Goal: Browse casually: Explore the website without a specific task or goal

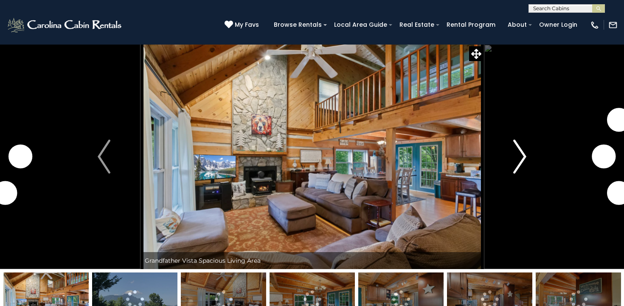
click at [523, 157] on img "Next" at bounding box center [520, 157] width 13 height 34
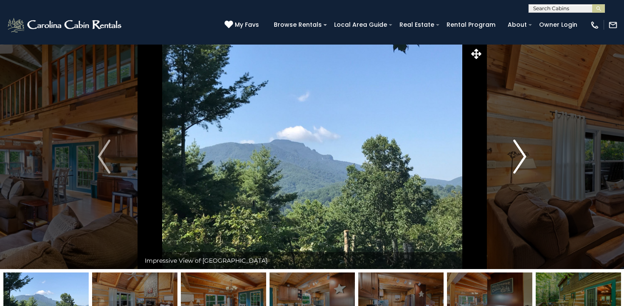
click at [523, 157] on img "Next" at bounding box center [520, 157] width 13 height 34
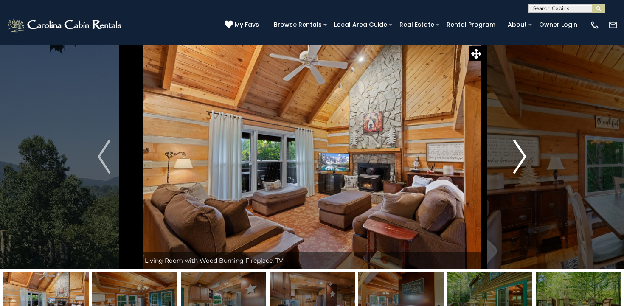
click at [523, 157] on img "Next" at bounding box center [520, 157] width 13 height 34
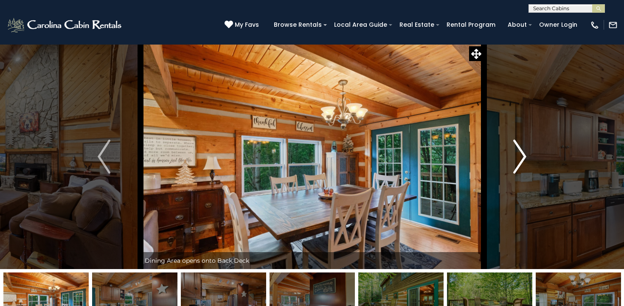
click at [523, 157] on img "Next" at bounding box center [520, 157] width 13 height 34
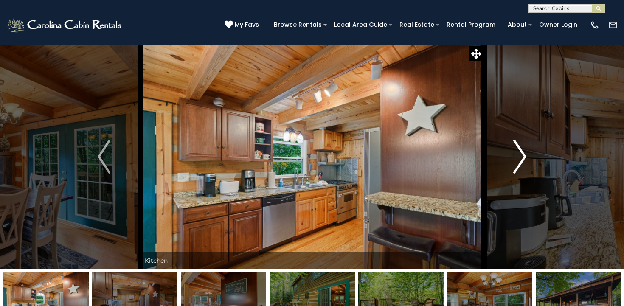
click at [523, 157] on img "Next" at bounding box center [520, 157] width 13 height 34
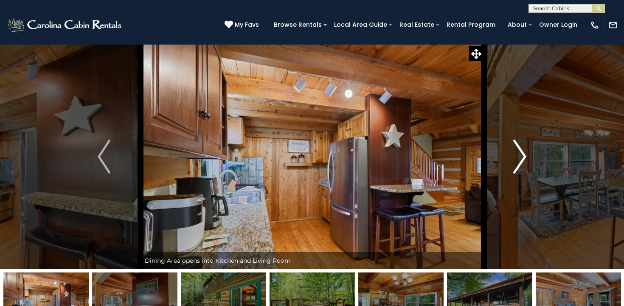
click at [523, 157] on img "Next" at bounding box center [520, 157] width 13 height 34
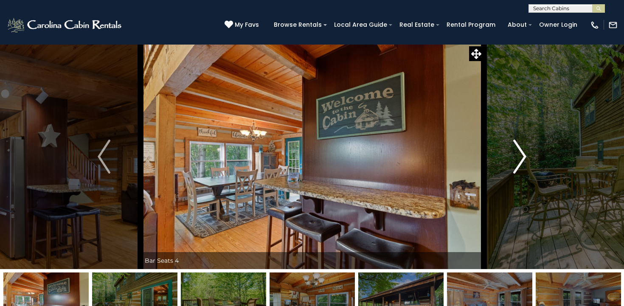
click at [523, 157] on img "Next" at bounding box center [520, 157] width 13 height 34
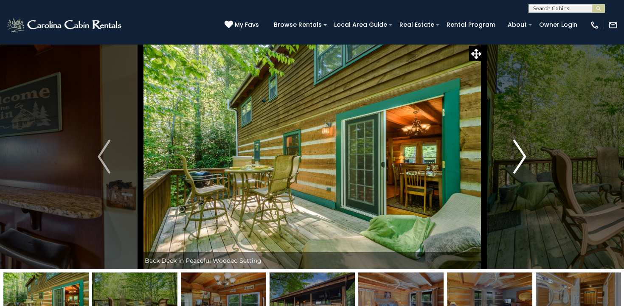
click at [523, 157] on img "Next" at bounding box center [520, 157] width 13 height 34
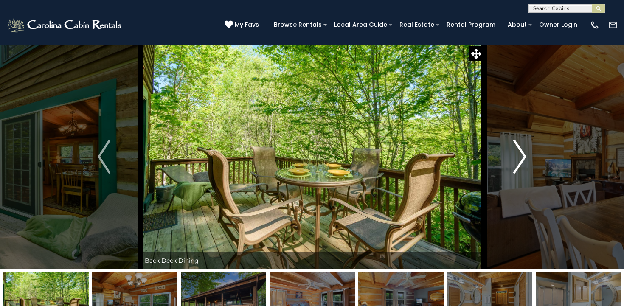
click at [514, 156] on img "Next" at bounding box center [520, 157] width 13 height 34
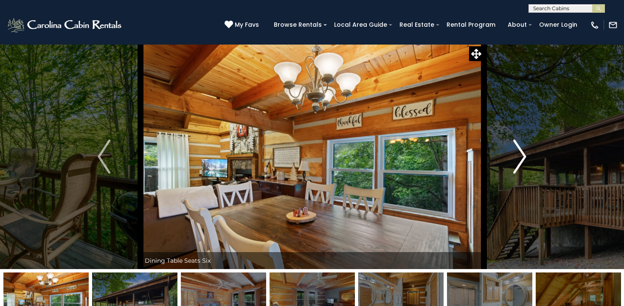
click at [514, 156] on img "Next" at bounding box center [520, 157] width 13 height 34
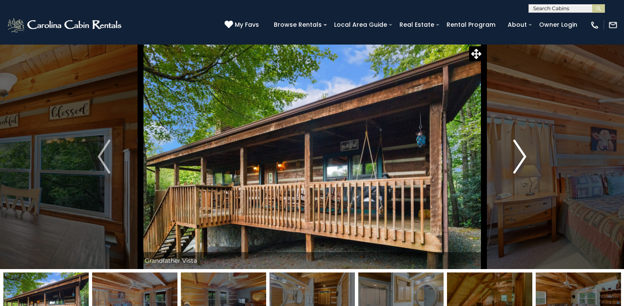
click at [514, 156] on img "Next" at bounding box center [520, 157] width 13 height 34
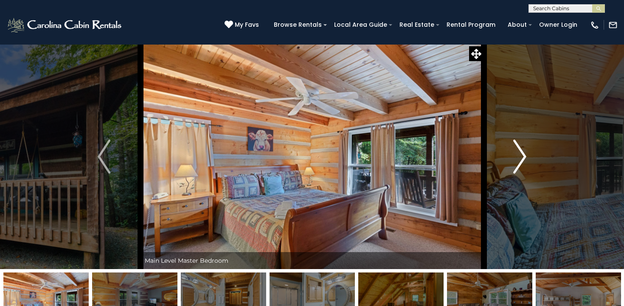
click at [514, 156] on img "Next" at bounding box center [520, 157] width 13 height 34
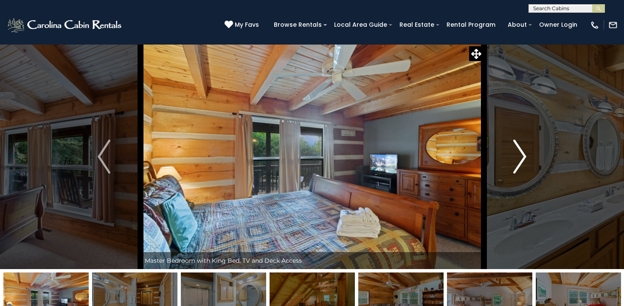
click at [514, 156] on img "Next" at bounding box center [520, 157] width 13 height 34
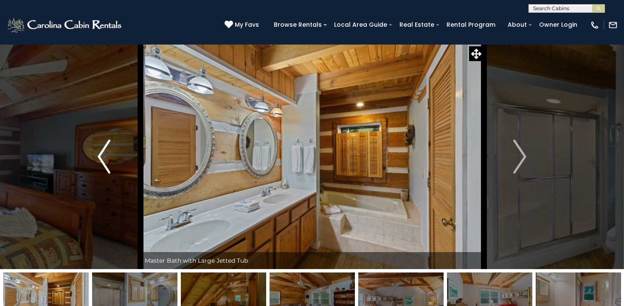
click at [98, 149] on img "Previous" at bounding box center [104, 157] width 13 height 34
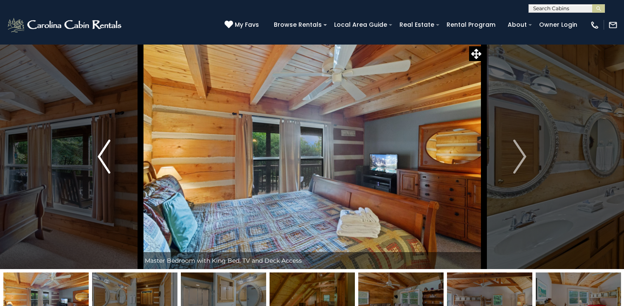
click at [98, 149] on img "Previous" at bounding box center [104, 157] width 13 height 34
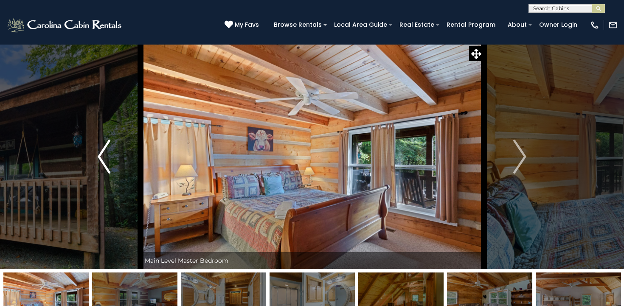
click at [98, 149] on img "Previous" at bounding box center [104, 157] width 13 height 34
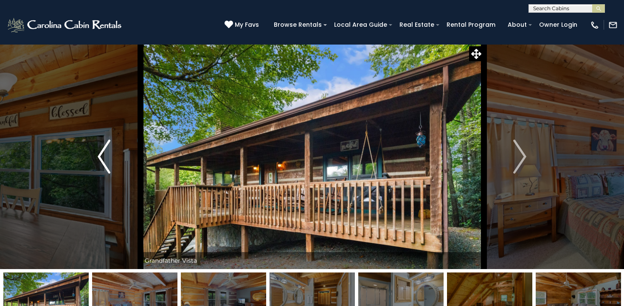
click at [98, 149] on img "Previous" at bounding box center [104, 157] width 13 height 34
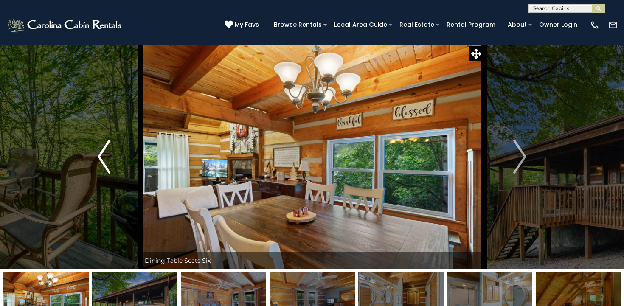
click at [98, 149] on img "Previous" at bounding box center [104, 157] width 13 height 34
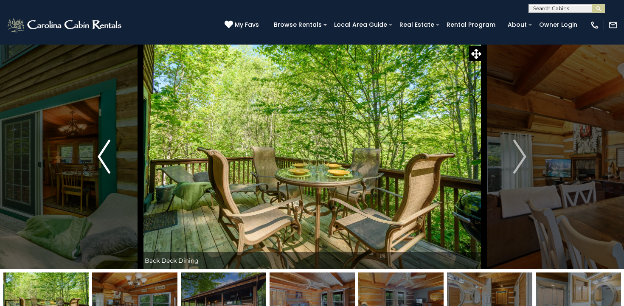
click at [98, 149] on img "Previous" at bounding box center [104, 157] width 13 height 34
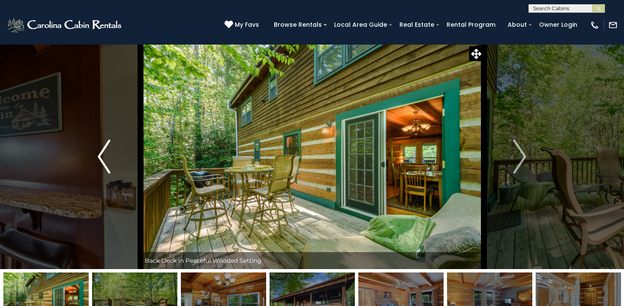
click at [98, 149] on img "Previous" at bounding box center [104, 157] width 13 height 34
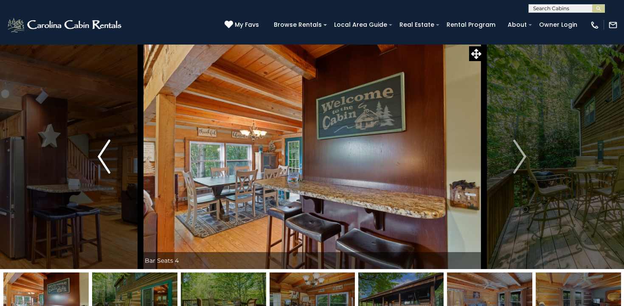
click at [98, 149] on img "Previous" at bounding box center [104, 157] width 13 height 34
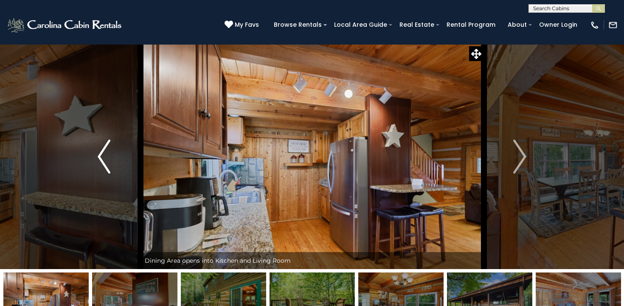
click at [98, 149] on img "Previous" at bounding box center [104, 157] width 13 height 34
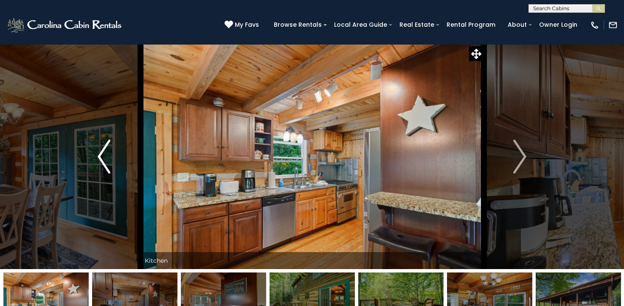
click at [98, 149] on img "Previous" at bounding box center [104, 157] width 13 height 34
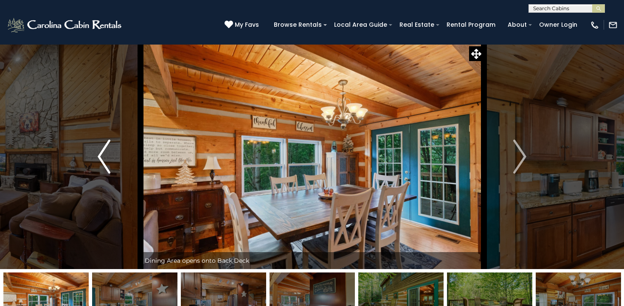
click at [98, 149] on img "Previous" at bounding box center [104, 157] width 13 height 34
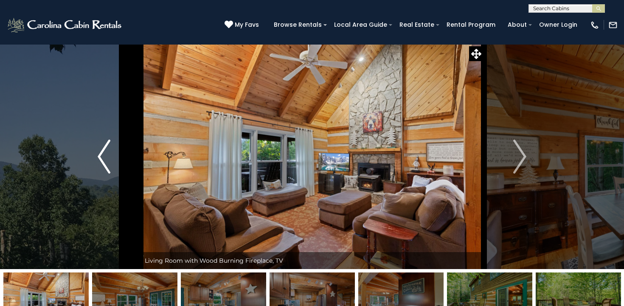
click at [98, 149] on img "Previous" at bounding box center [104, 157] width 13 height 34
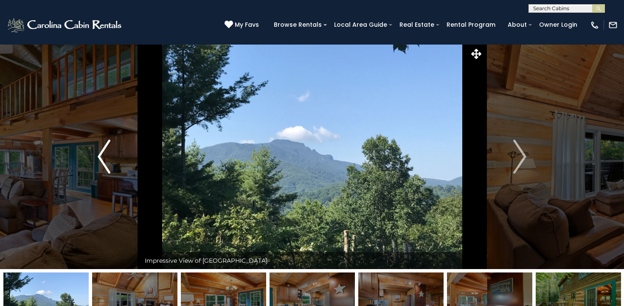
click at [98, 149] on img "Previous" at bounding box center [104, 157] width 13 height 34
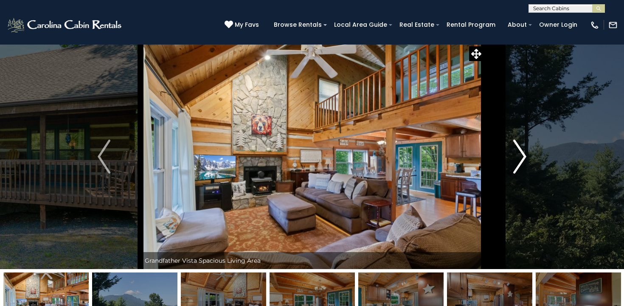
click at [523, 165] on img "Next" at bounding box center [520, 157] width 13 height 34
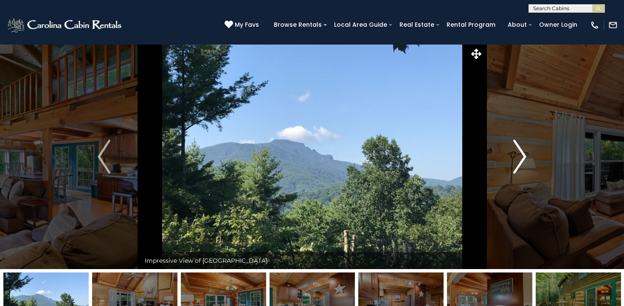
click at [518, 158] on img "Next" at bounding box center [520, 157] width 13 height 34
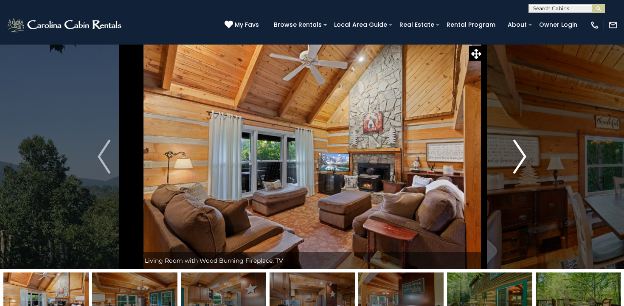
click at [518, 158] on img "Next" at bounding box center [520, 157] width 13 height 34
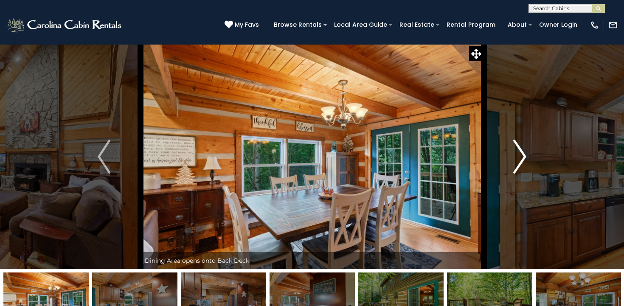
click at [518, 158] on img "Next" at bounding box center [520, 157] width 13 height 34
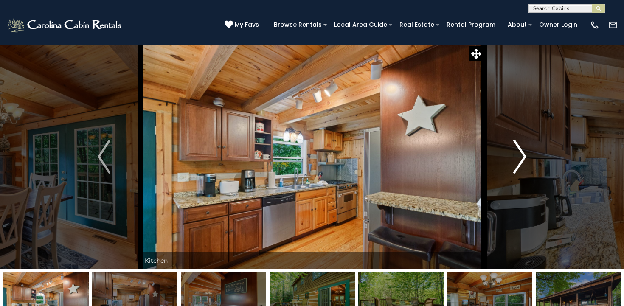
click at [518, 158] on img "Next" at bounding box center [520, 157] width 13 height 34
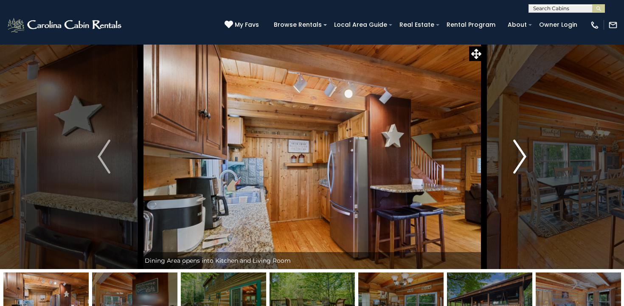
click at [518, 158] on img "Next" at bounding box center [520, 157] width 13 height 34
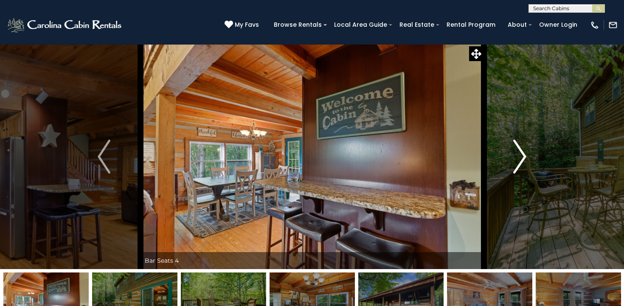
click at [518, 158] on img "Next" at bounding box center [520, 157] width 13 height 34
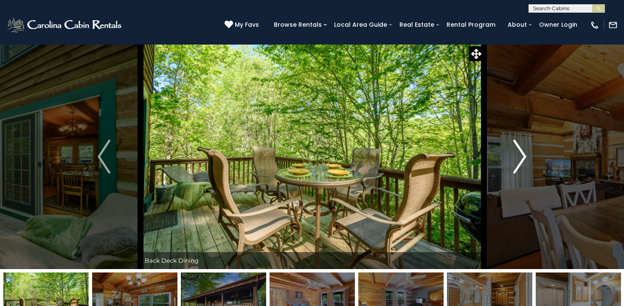
click at [518, 158] on img "Next" at bounding box center [520, 157] width 13 height 34
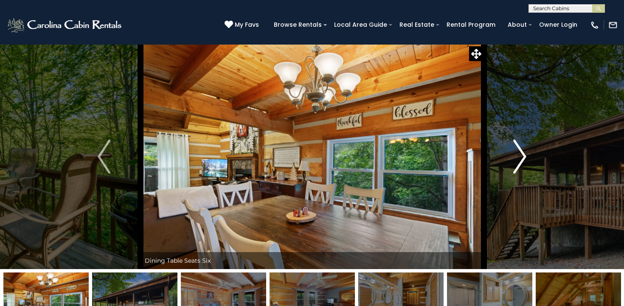
click at [518, 158] on img "Next" at bounding box center [520, 157] width 13 height 34
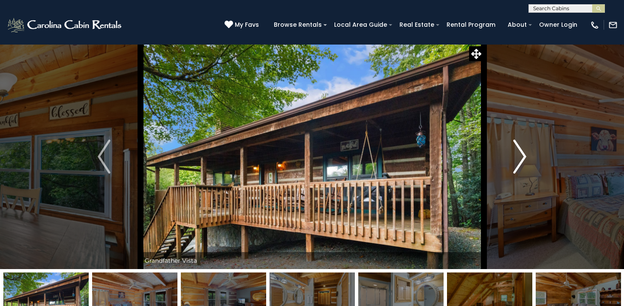
click at [518, 158] on img "Next" at bounding box center [520, 157] width 13 height 34
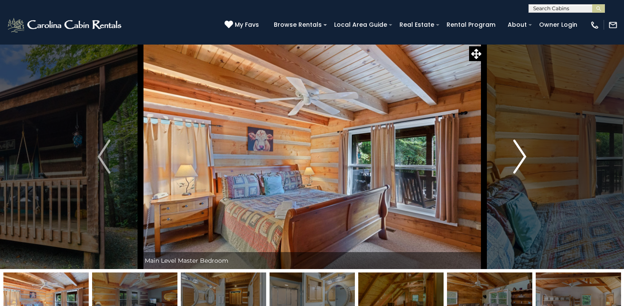
click at [518, 158] on img "Next" at bounding box center [520, 157] width 13 height 34
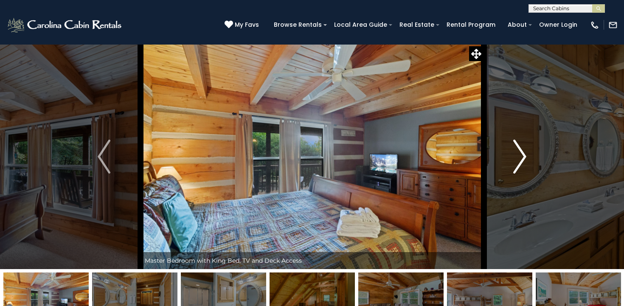
click at [518, 158] on img "Next" at bounding box center [520, 157] width 13 height 34
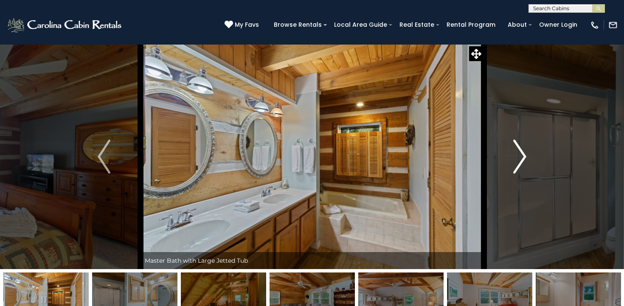
click at [518, 158] on img "Next" at bounding box center [520, 157] width 13 height 34
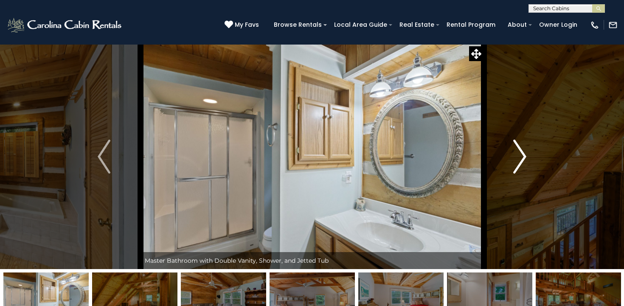
click at [518, 158] on img "Next" at bounding box center [520, 157] width 13 height 34
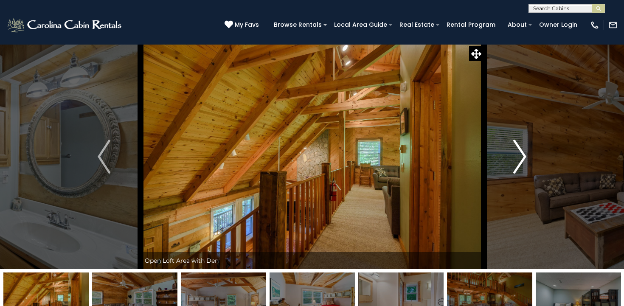
click at [518, 158] on img "Next" at bounding box center [520, 157] width 13 height 34
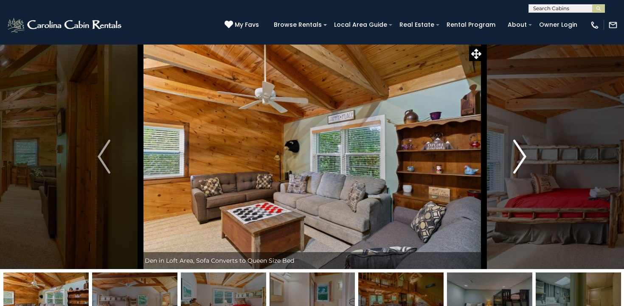
click at [518, 158] on img "Next" at bounding box center [520, 157] width 13 height 34
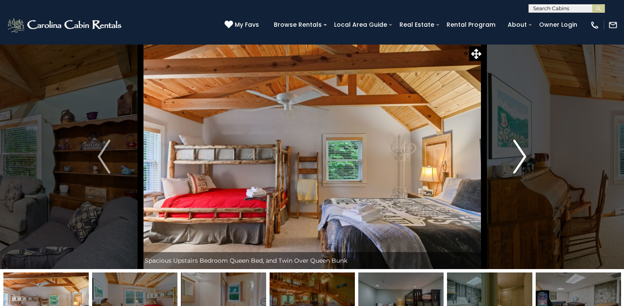
click at [518, 158] on img "Next" at bounding box center [520, 157] width 13 height 34
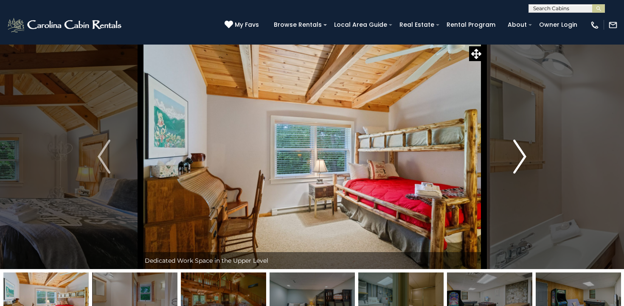
click at [518, 158] on img "Next" at bounding box center [520, 157] width 13 height 34
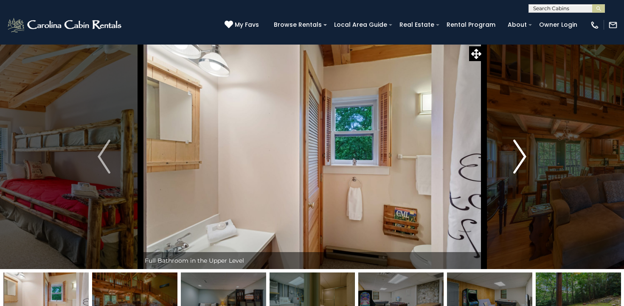
click at [518, 158] on img "Next" at bounding box center [520, 157] width 13 height 34
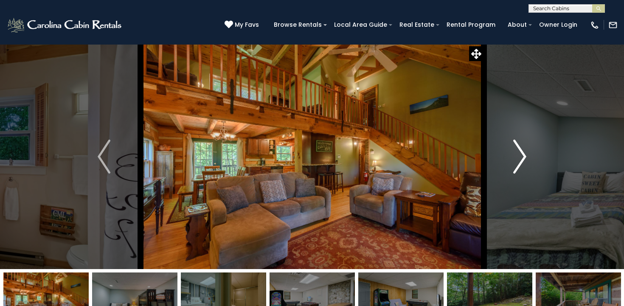
click at [518, 158] on img "Next" at bounding box center [520, 157] width 13 height 34
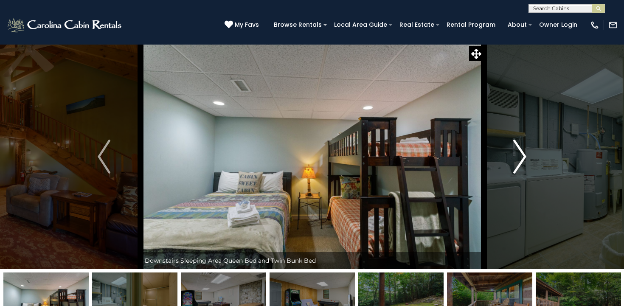
click at [518, 158] on img "Next" at bounding box center [520, 157] width 13 height 34
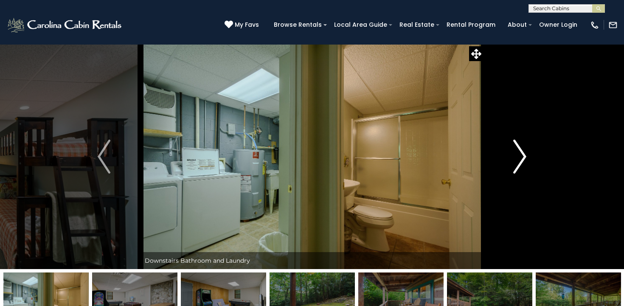
click at [518, 158] on img "Next" at bounding box center [520, 157] width 13 height 34
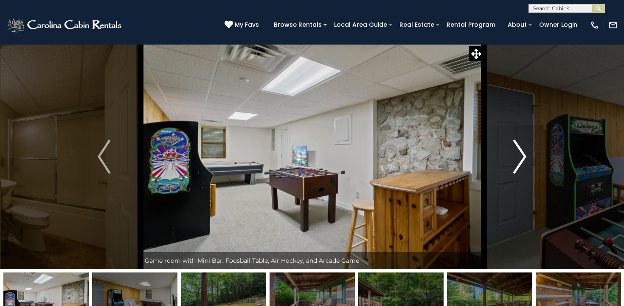
click at [518, 158] on img "Next" at bounding box center [520, 157] width 13 height 34
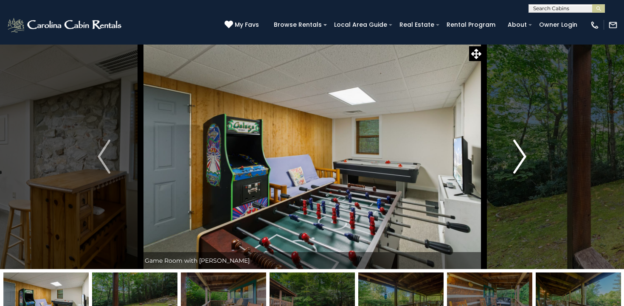
click at [518, 158] on img "Next" at bounding box center [520, 157] width 13 height 34
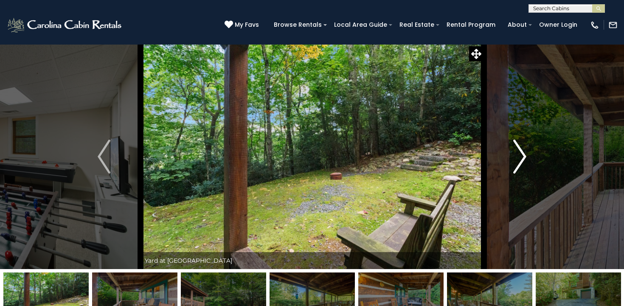
click at [518, 158] on img "Next" at bounding box center [520, 157] width 13 height 34
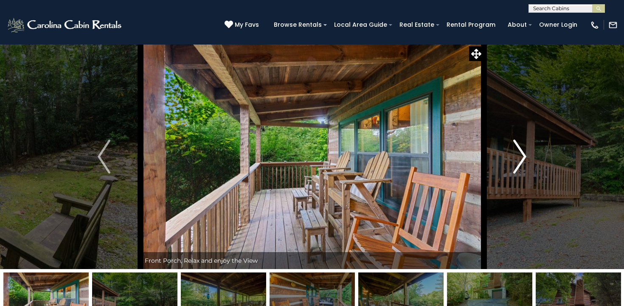
click at [518, 158] on img "Next" at bounding box center [520, 157] width 13 height 34
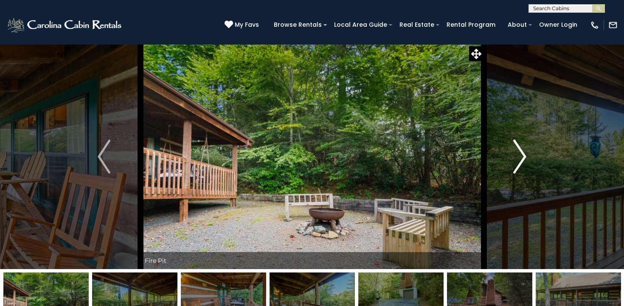
click at [518, 158] on img "Next" at bounding box center [520, 157] width 13 height 34
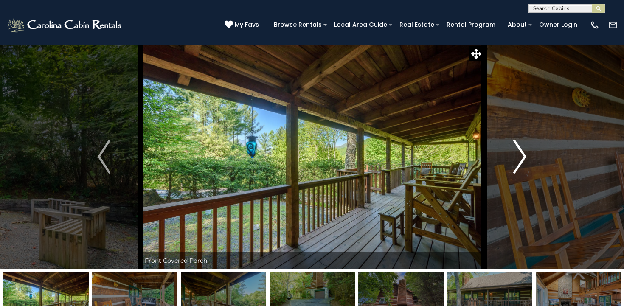
click at [518, 158] on img "Next" at bounding box center [520, 157] width 13 height 34
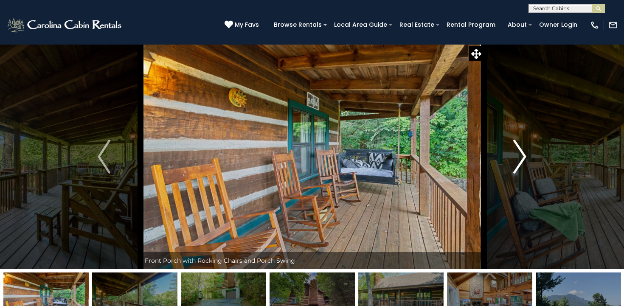
click at [518, 158] on img "Next" at bounding box center [520, 157] width 13 height 34
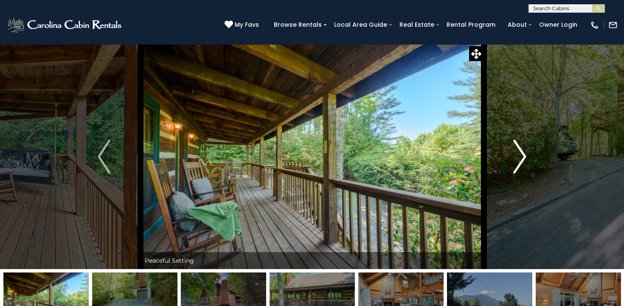
click at [518, 158] on img "Next" at bounding box center [520, 157] width 13 height 34
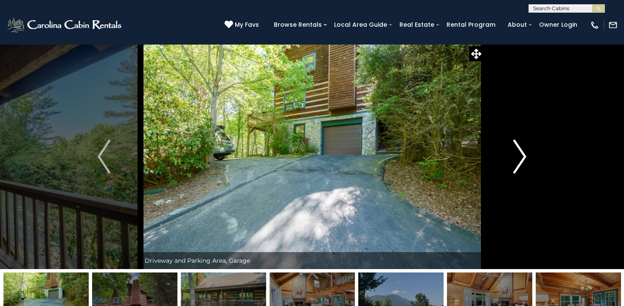
click at [518, 158] on img "Next" at bounding box center [520, 157] width 13 height 34
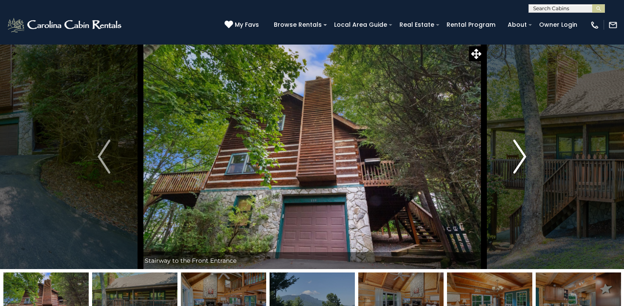
click at [518, 158] on img "Next" at bounding box center [520, 157] width 13 height 34
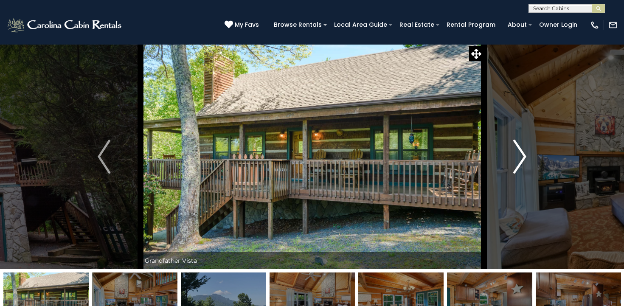
click at [518, 158] on img "Next" at bounding box center [520, 157] width 13 height 34
